Goal: Task Accomplishment & Management: Complete application form

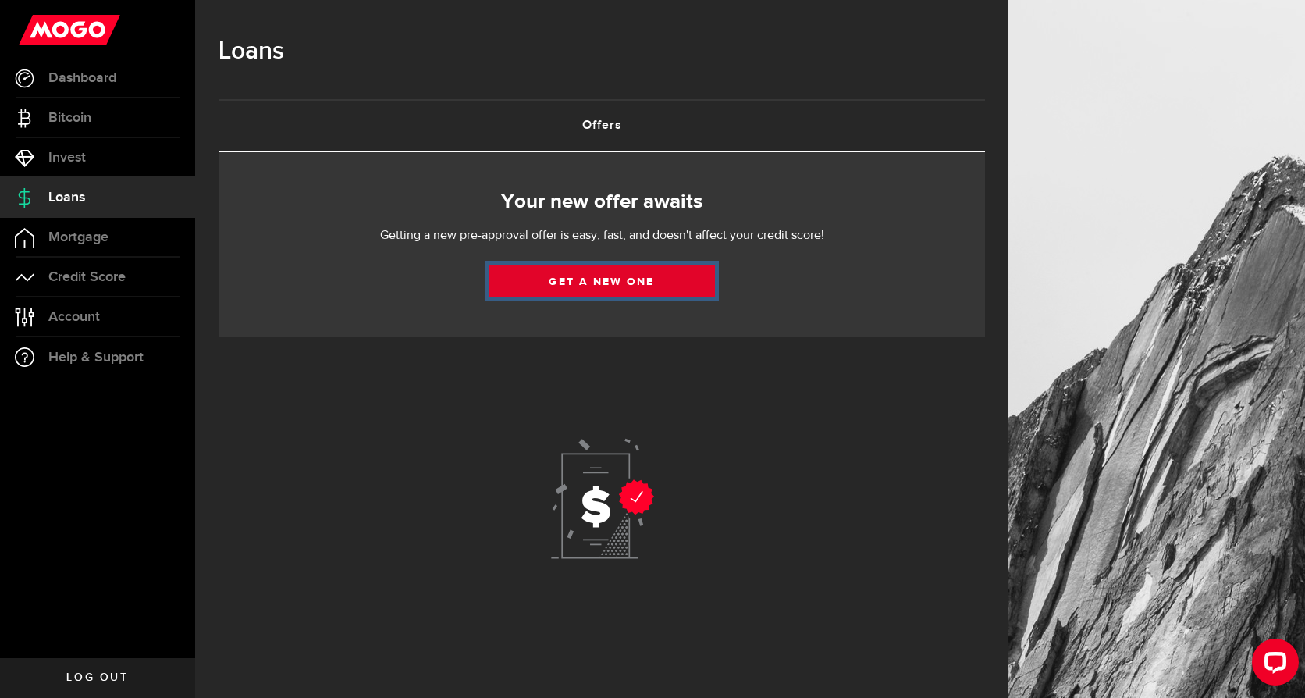
click at [578, 282] on link "Get a new one" at bounding box center [602, 281] width 226 height 33
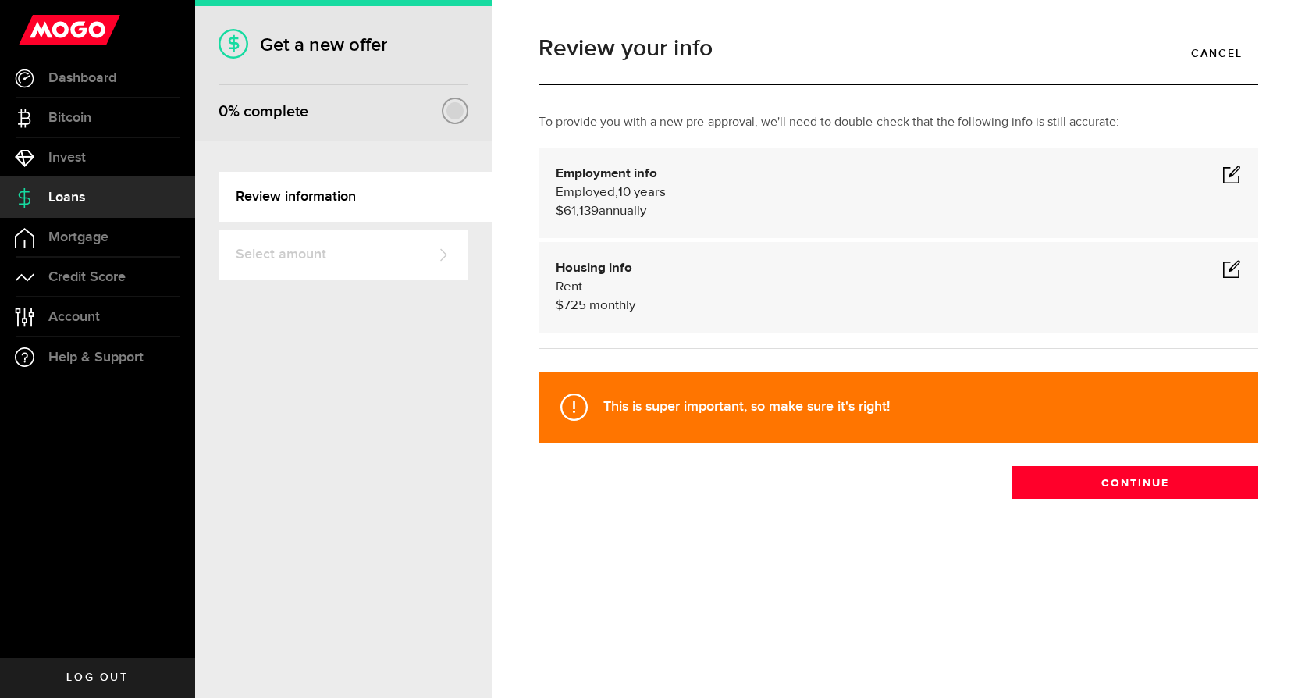
click at [1231, 274] on span at bounding box center [1231, 268] width 19 height 19
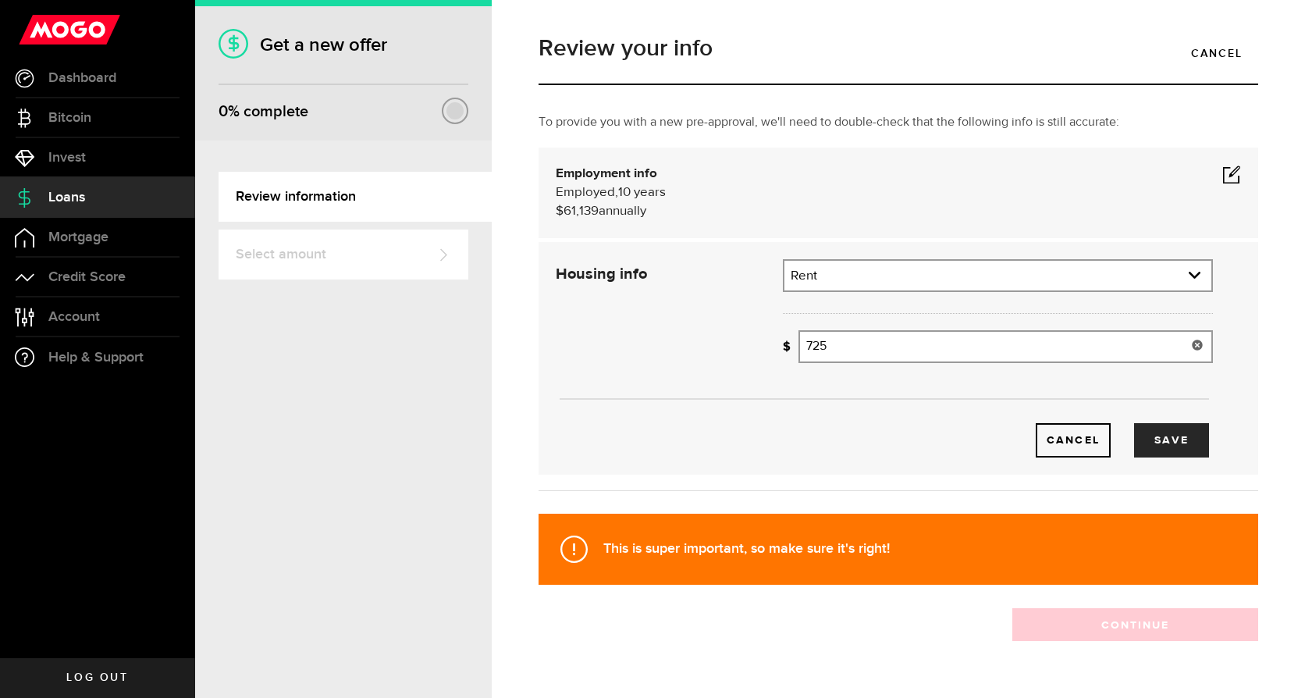
click at [815, 347] on input "725" at bounding box center [1006, 346] width 415 height 33
type input "775"
click at [884, 451] on div "Cancel Save" at bounding box center [881, 440] width 656 height 34
click at [1147, 437] on button "Save" at bounding box center [1171, 440] width 75 height 34
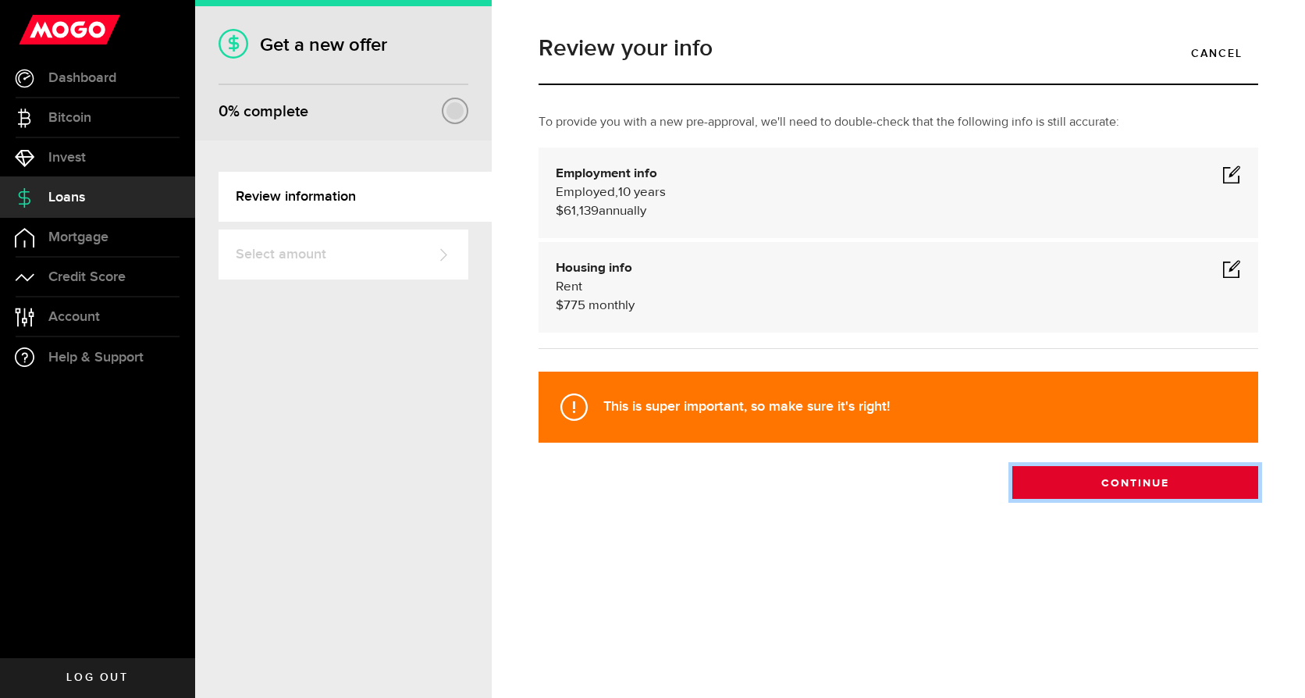
click at [1155, 487] on button "Continue" at bounding box center [1135, 482] width 246 height 33
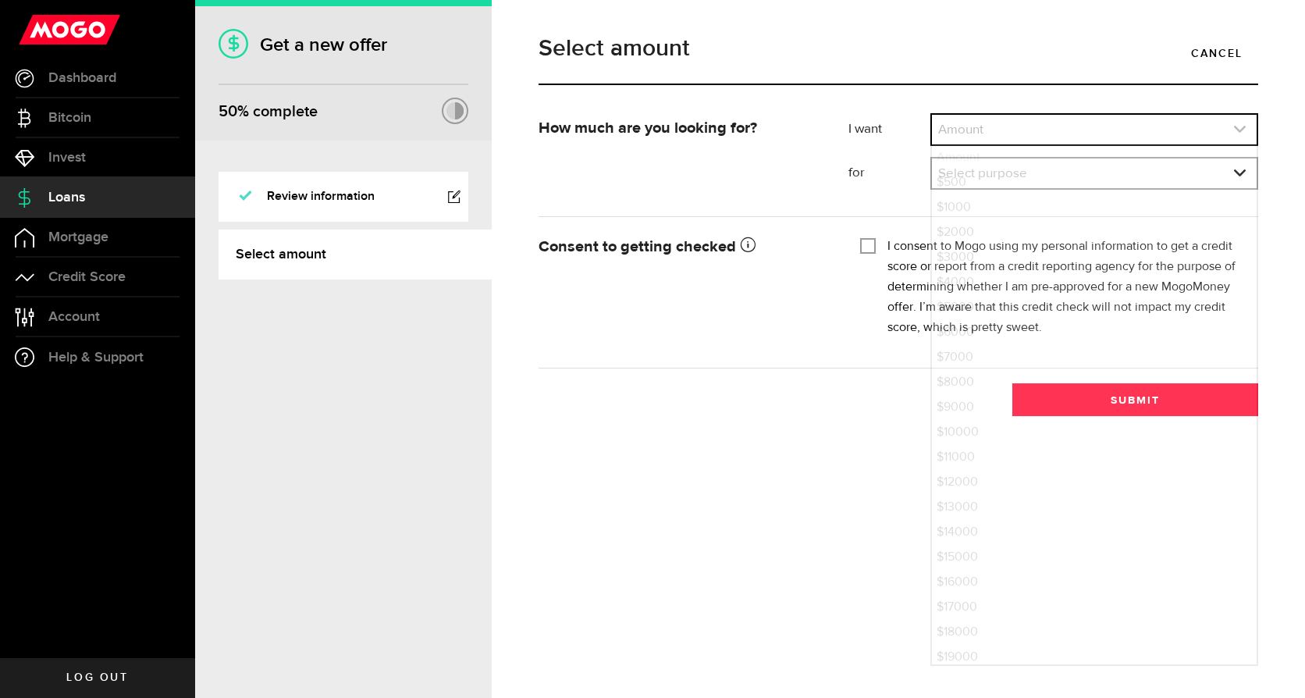
click at [1238, 128] on icon "expand select" at bounding box center [1239, 129] width 13 height 13
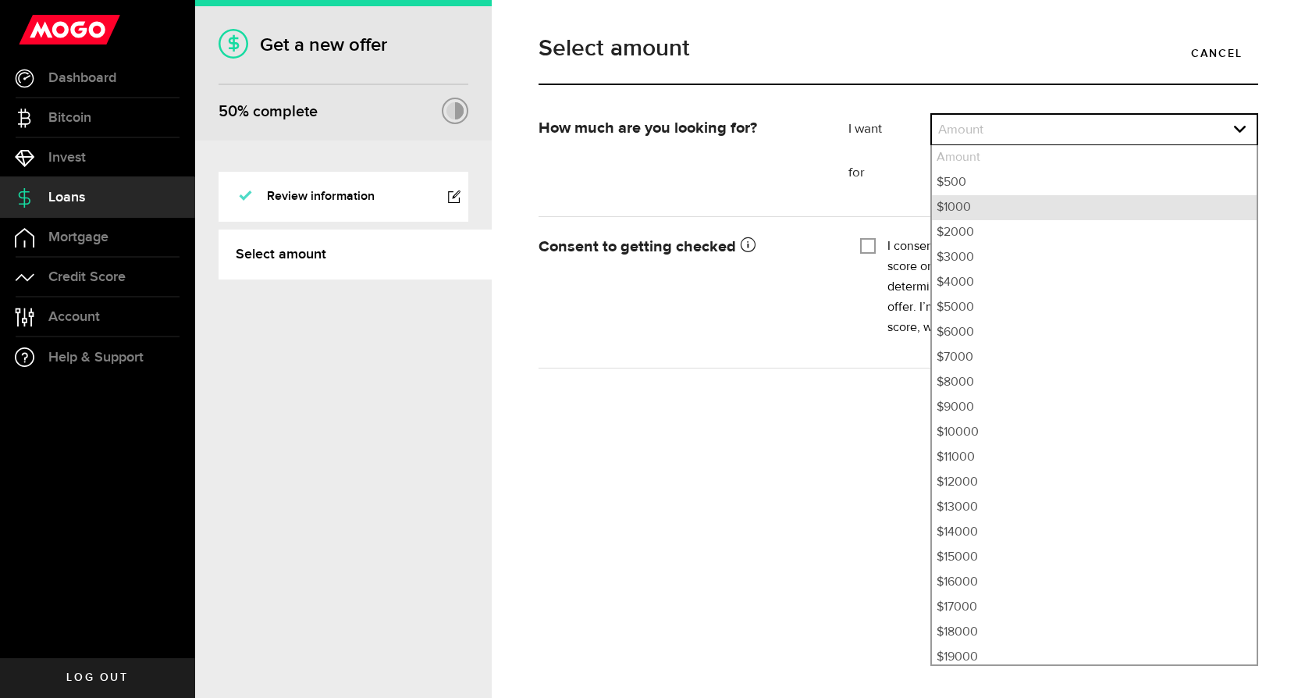
click at [964, 204] on li "$1000" at bounding box center [1094, 207] width 325 height 25
select select "1000"
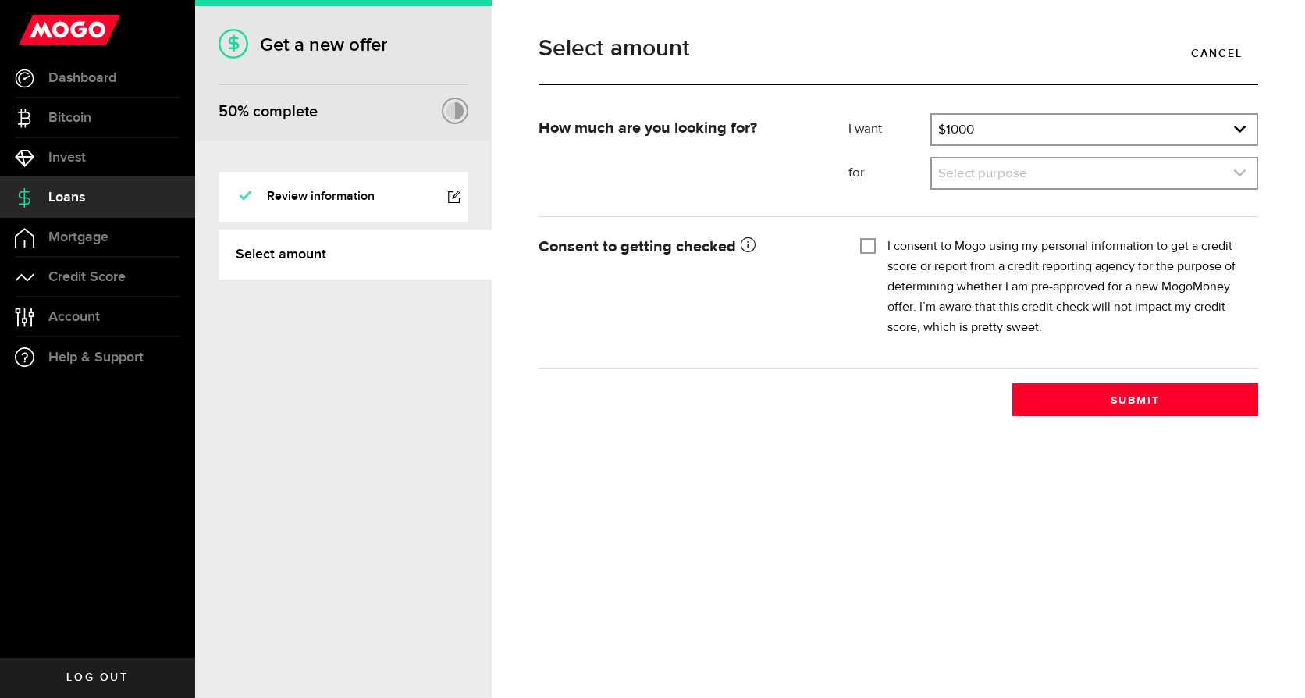
click at [1240, 171] on icon "expand select" at bounding box center [1239, 172] width 13 height 13
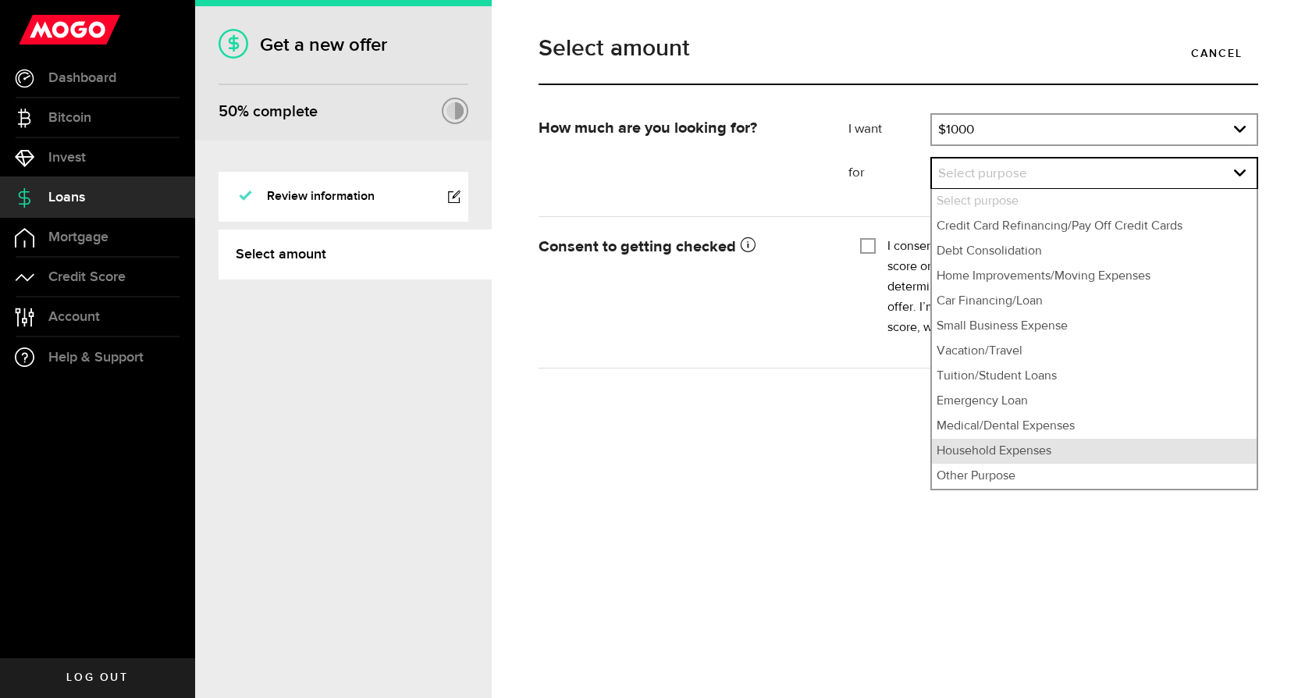
click at [1005, 450] on li "Household Expenses" at bounding box center [1094, 451] width 325 height 25
select select "Household Expenses"
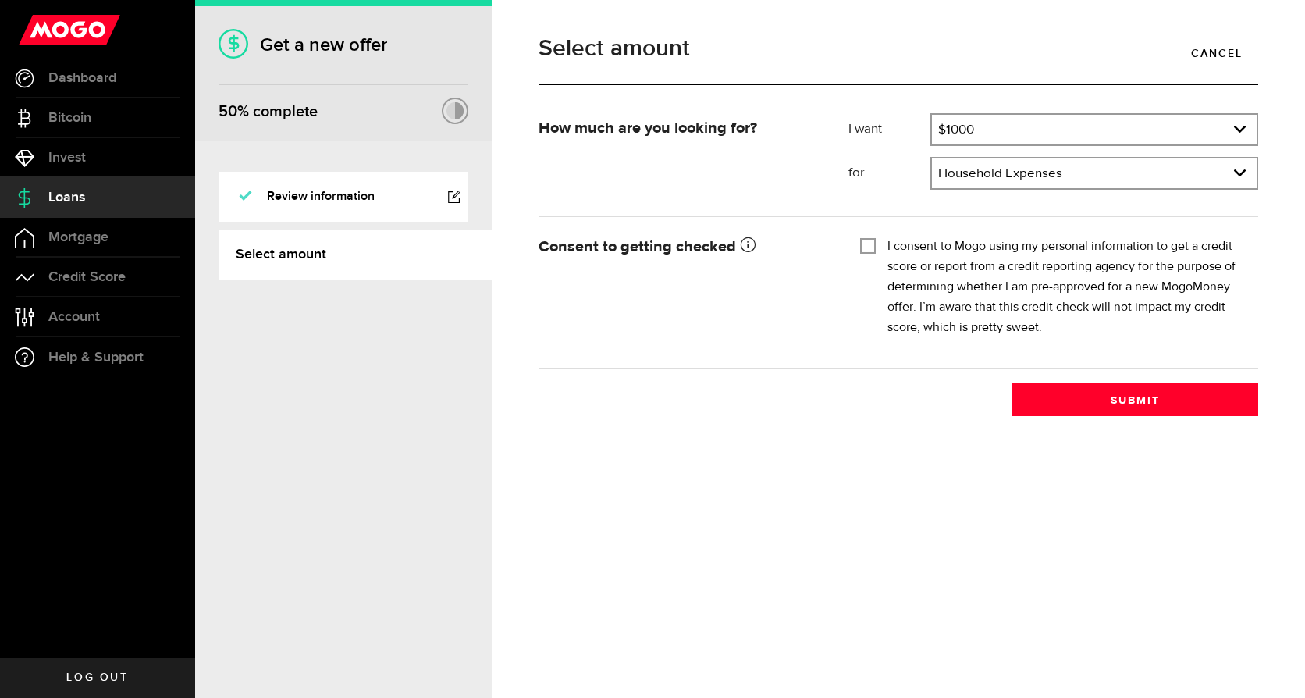
click at [864, 244] on input "I consent to Mogo using my personal information to get a credit score or report…" at bounding box center [868, 245] width 16 height 16
checkbox input "true"
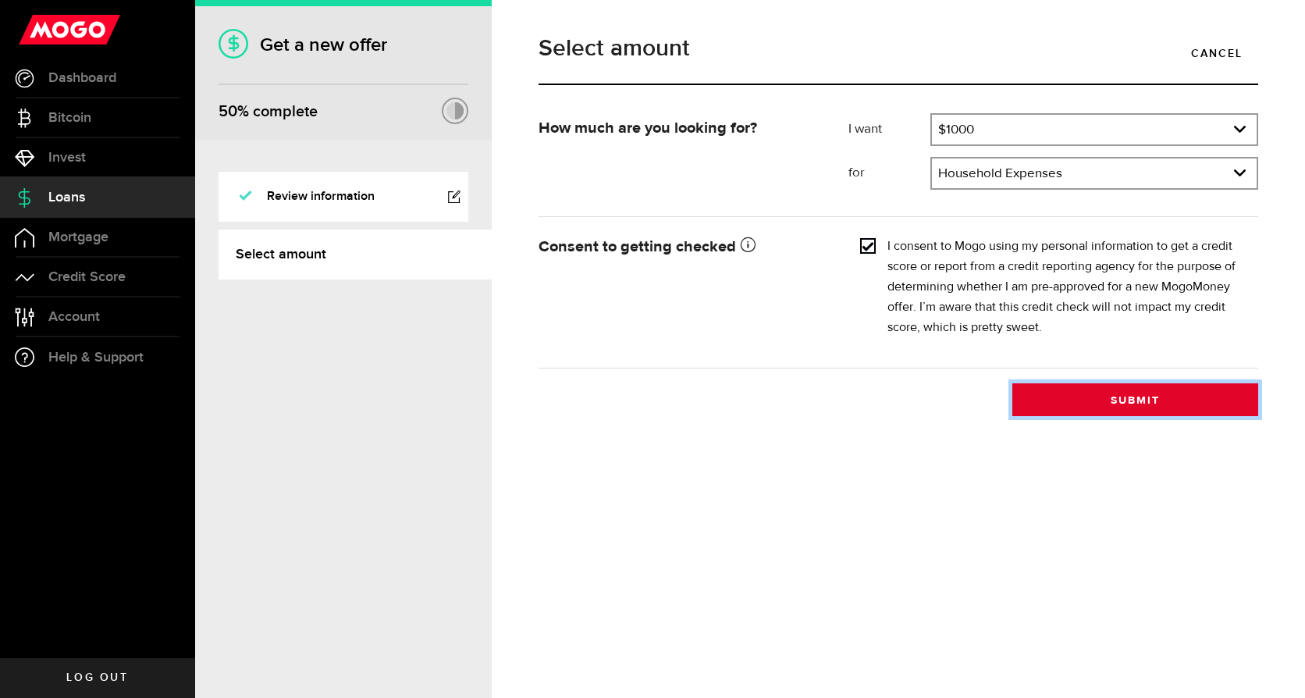
click at [1130, 402] on button "Submit" at bounding box center [1135, 399] width 246 height 33
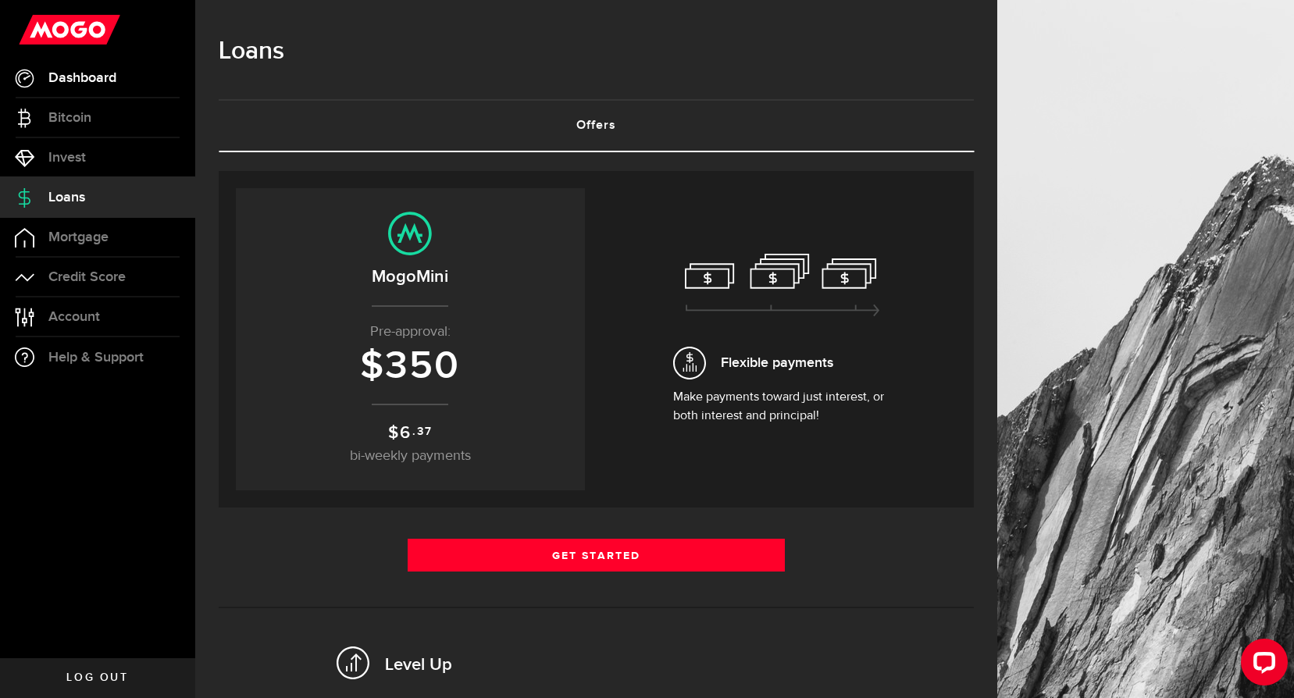
click at [73, 80] on span "Dashboard" at bounding box center [82, 78] width 68 height 14
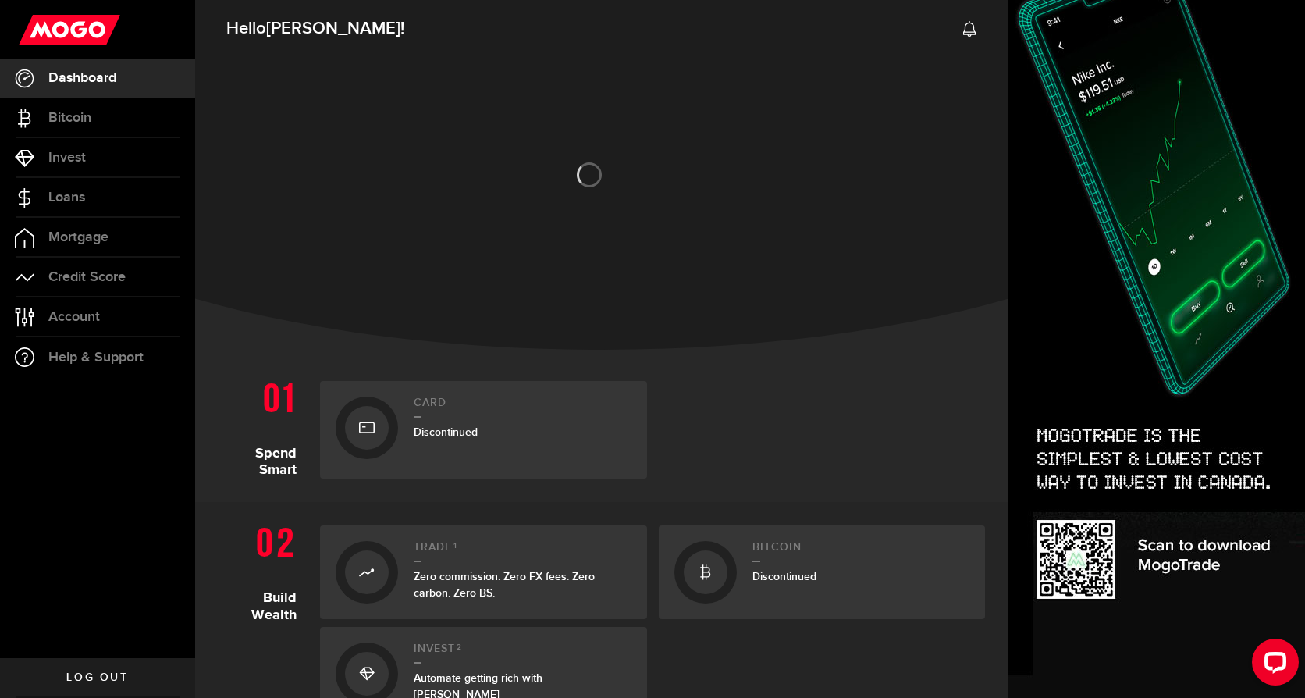
click at [99, 668] on link "Log out" at bounding box center [97, 677] width 195 height 39
